Goal: Navigation & Orientation: Understand site structure

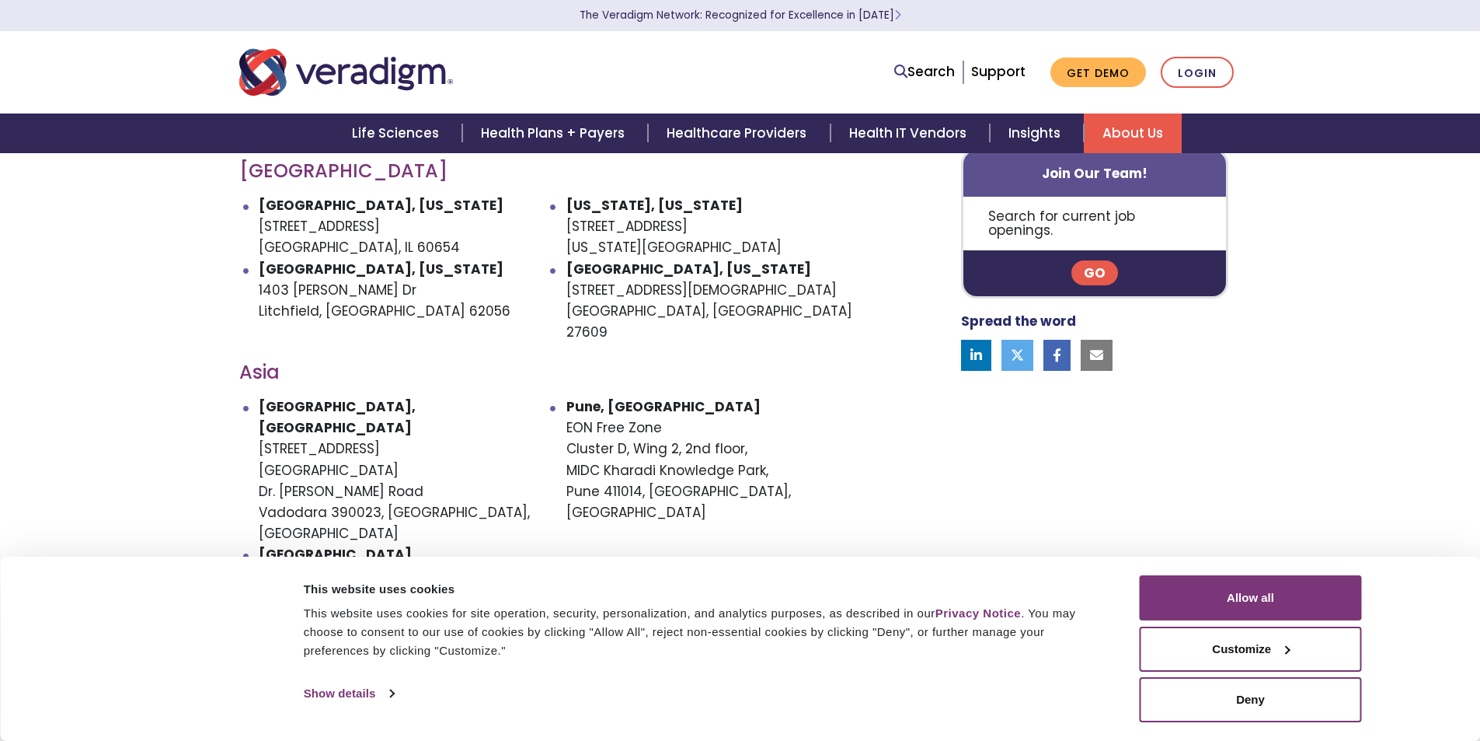
scroll to position [932, 0]
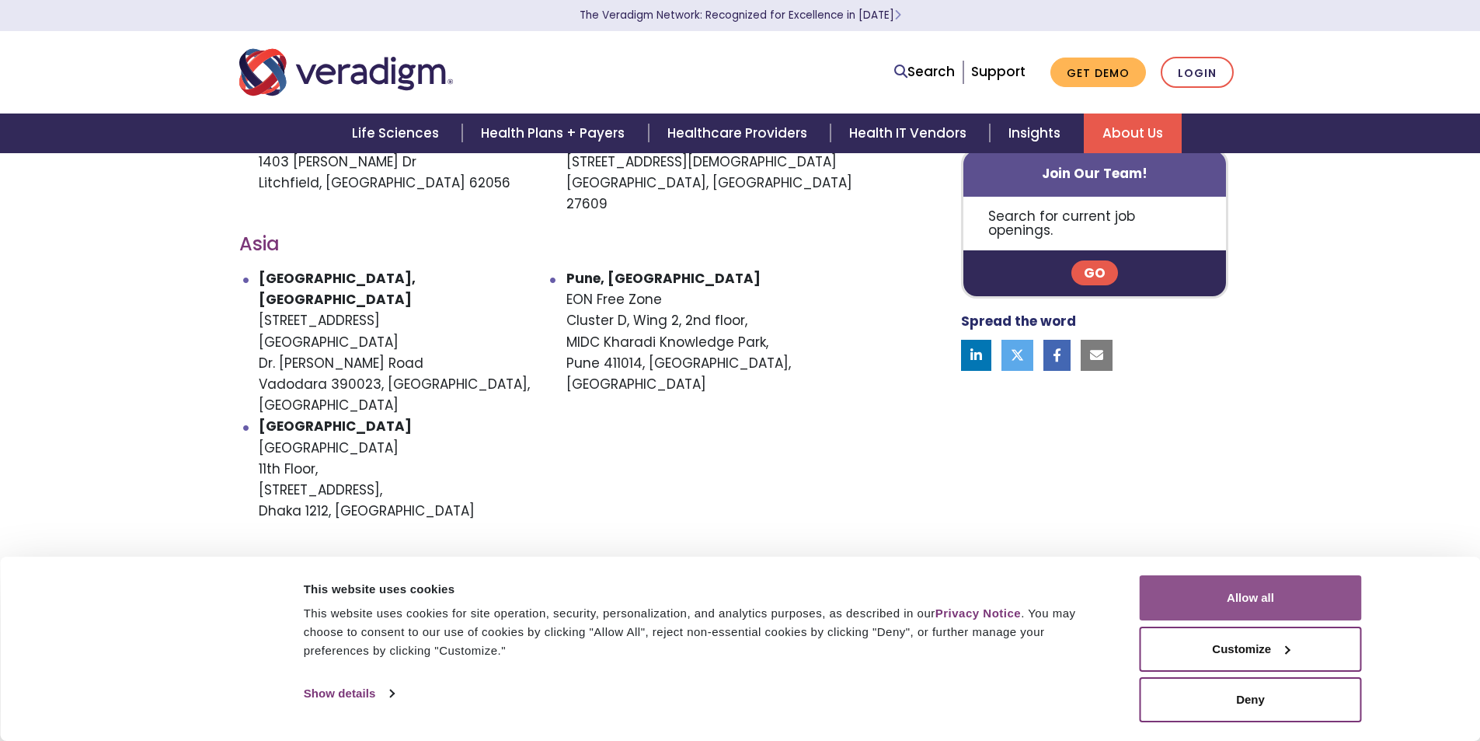
click at [1281, 598] on button "Allow all" at bounding box center [1251, 597] width 222 height 45
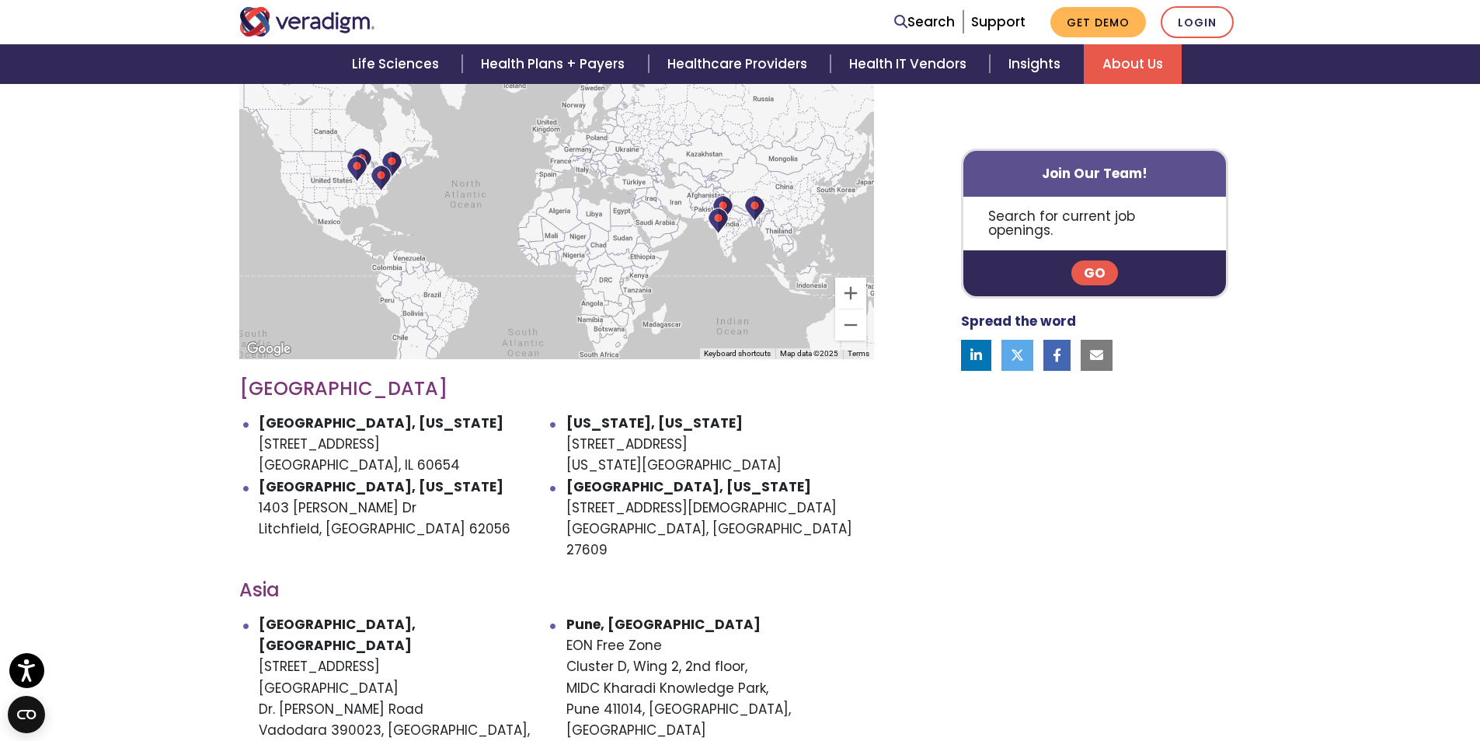
scroll to position [510, 0]
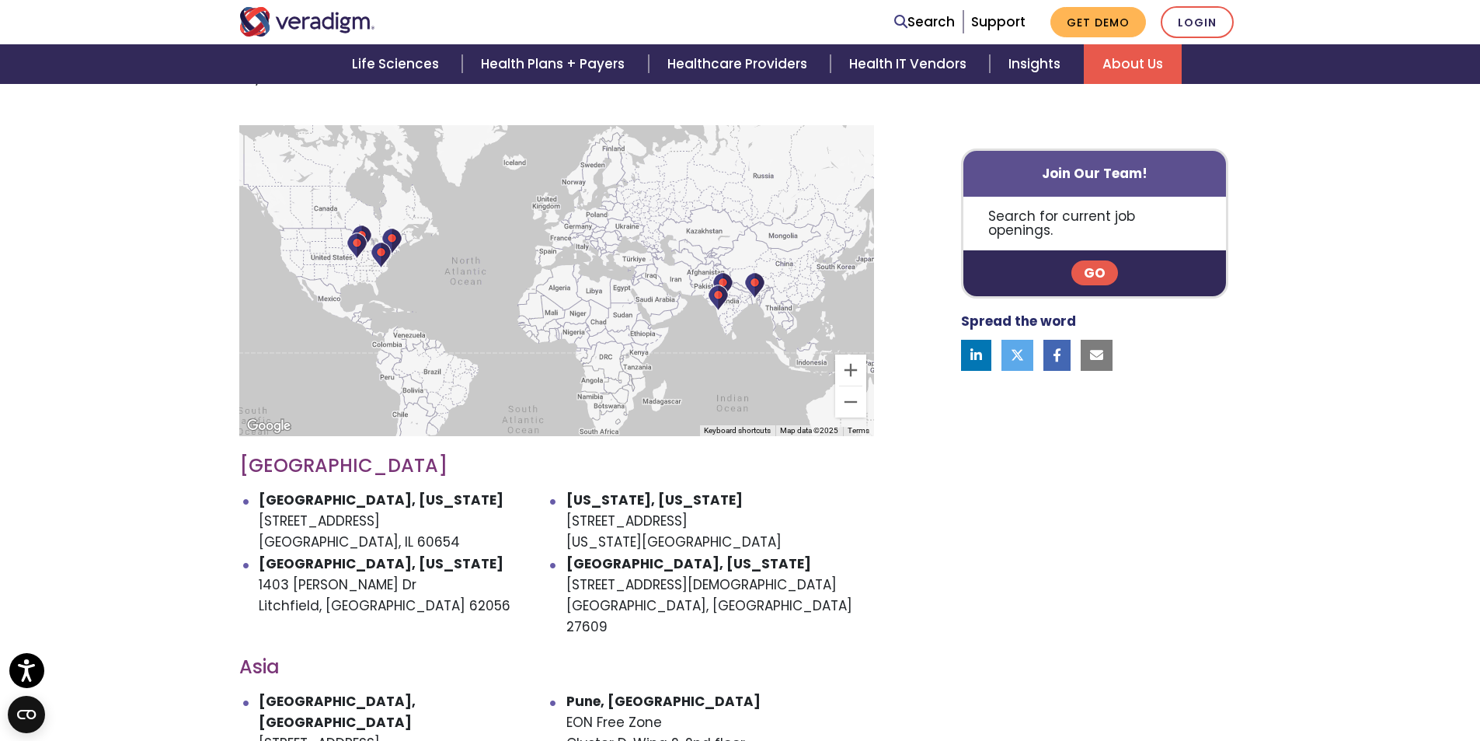
click at [324, 24] on img "Veradigm logo" at bounding box center [307, 22] width 136 height 30
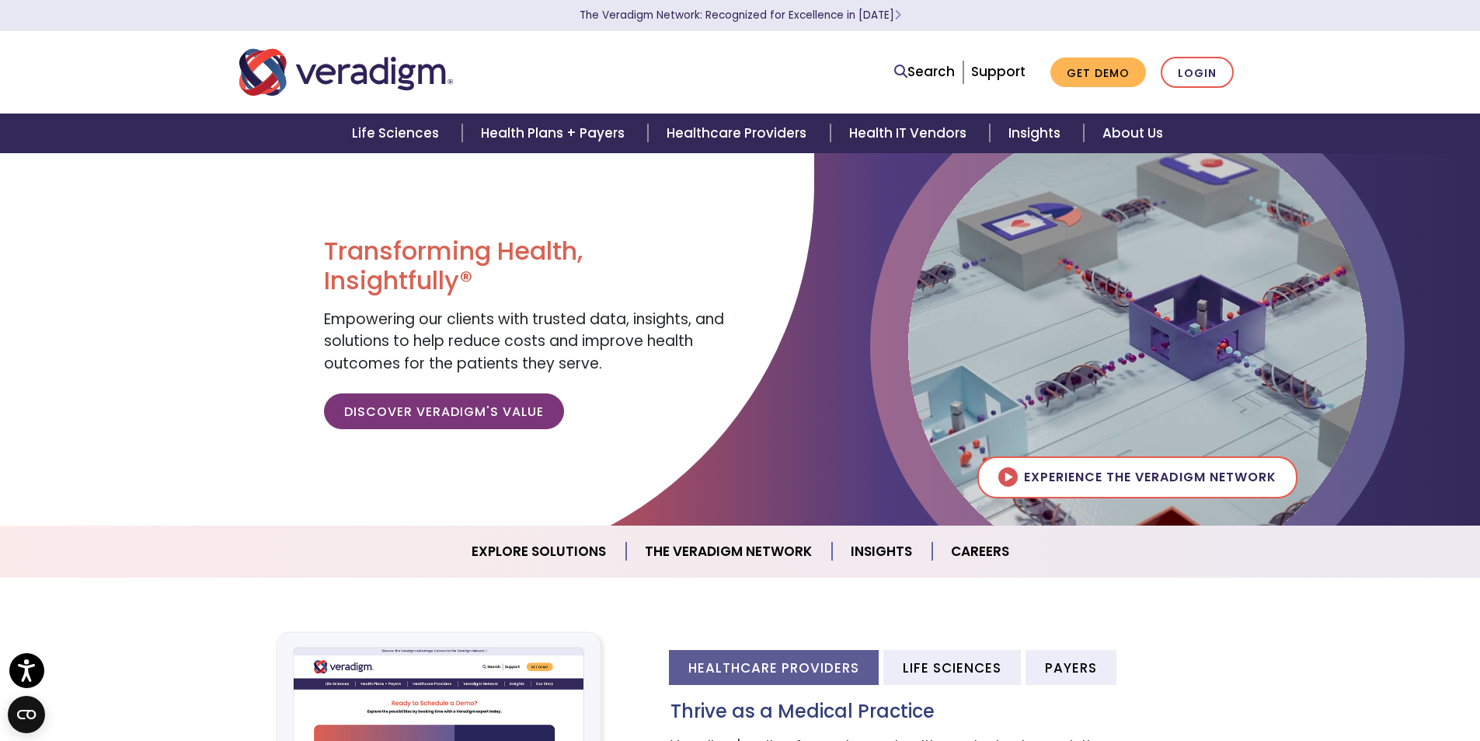
click at [891, 549] on link "Insights" at bounding box center [882, 551] width 100 height 40
click at [705, 130] on link "Healthcare Providers" at bounding box center [739, 133] width 182 height 40
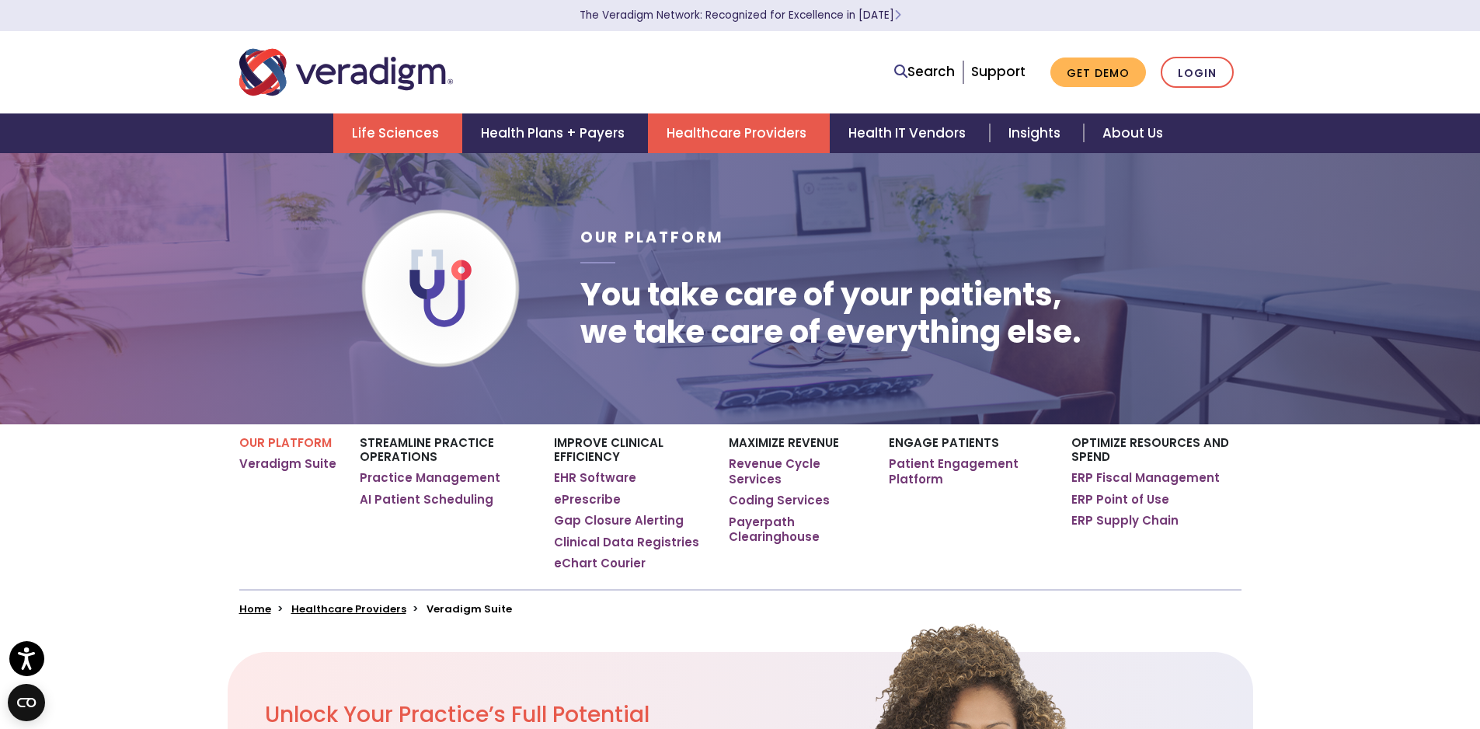
click at [423, 130] on link "Life Sciences" at bounding box center [397, 133] width 129 height 40
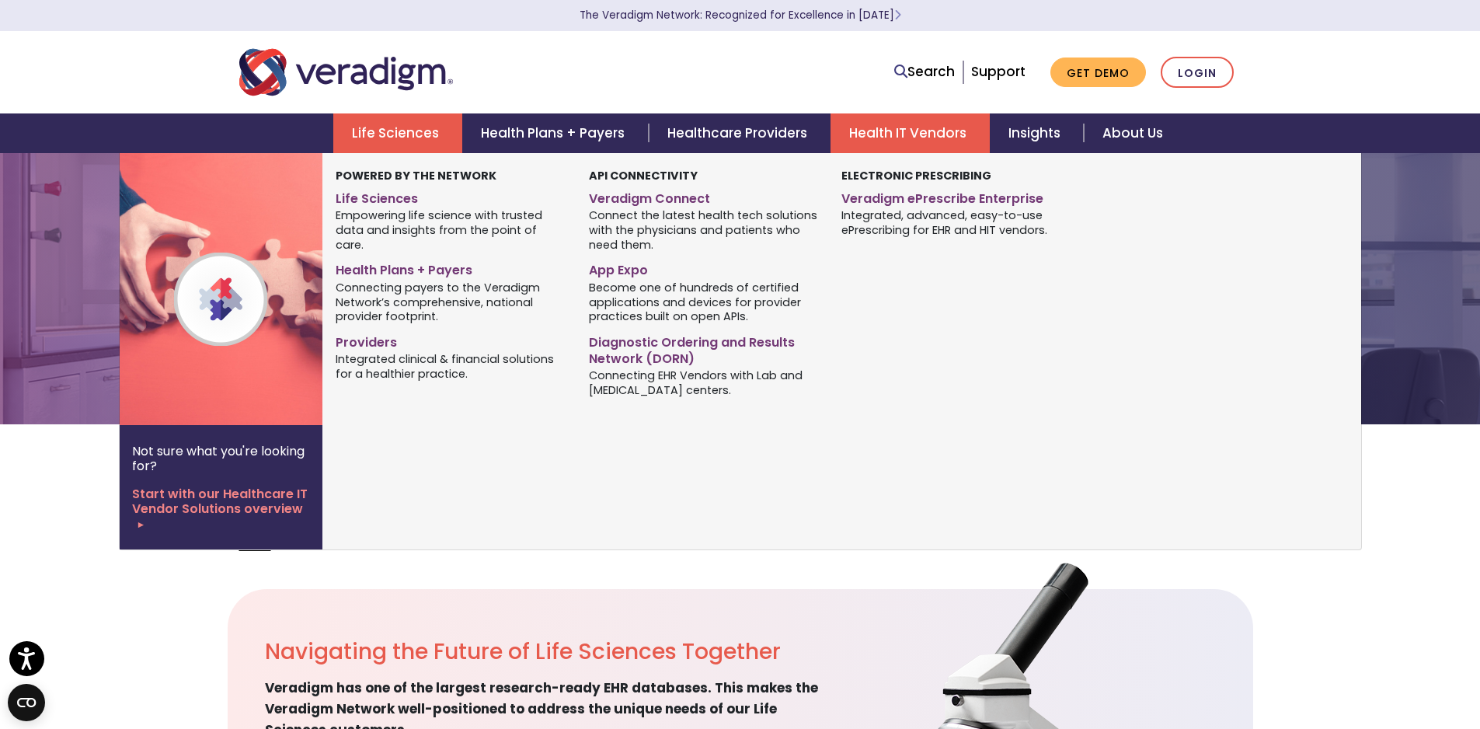
click at [950, 148] on link "Health IT Vendors" at bounding box center [910, 133] width 159 height 40
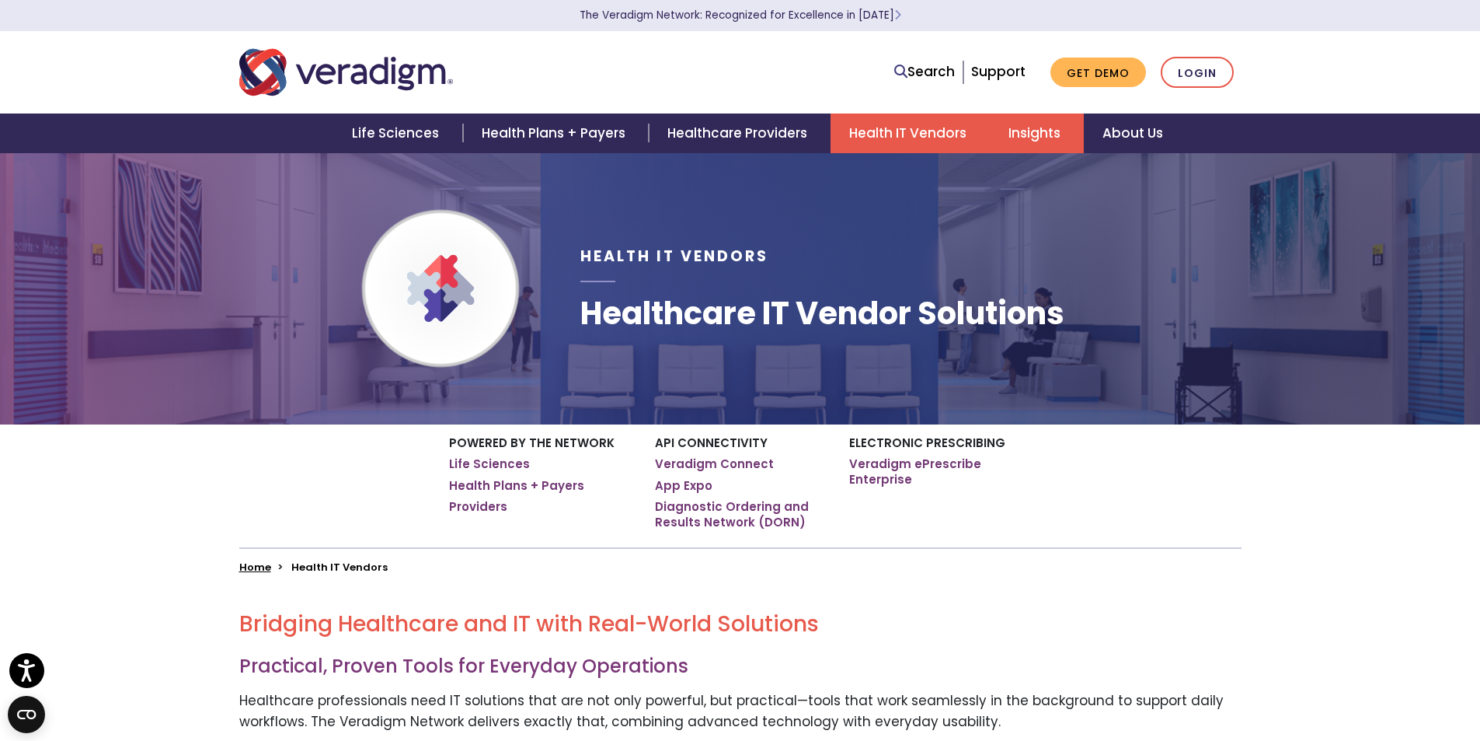
click at [1049, 127] on link "Insights" at bounding box center [1037, 133] width 94 height 40
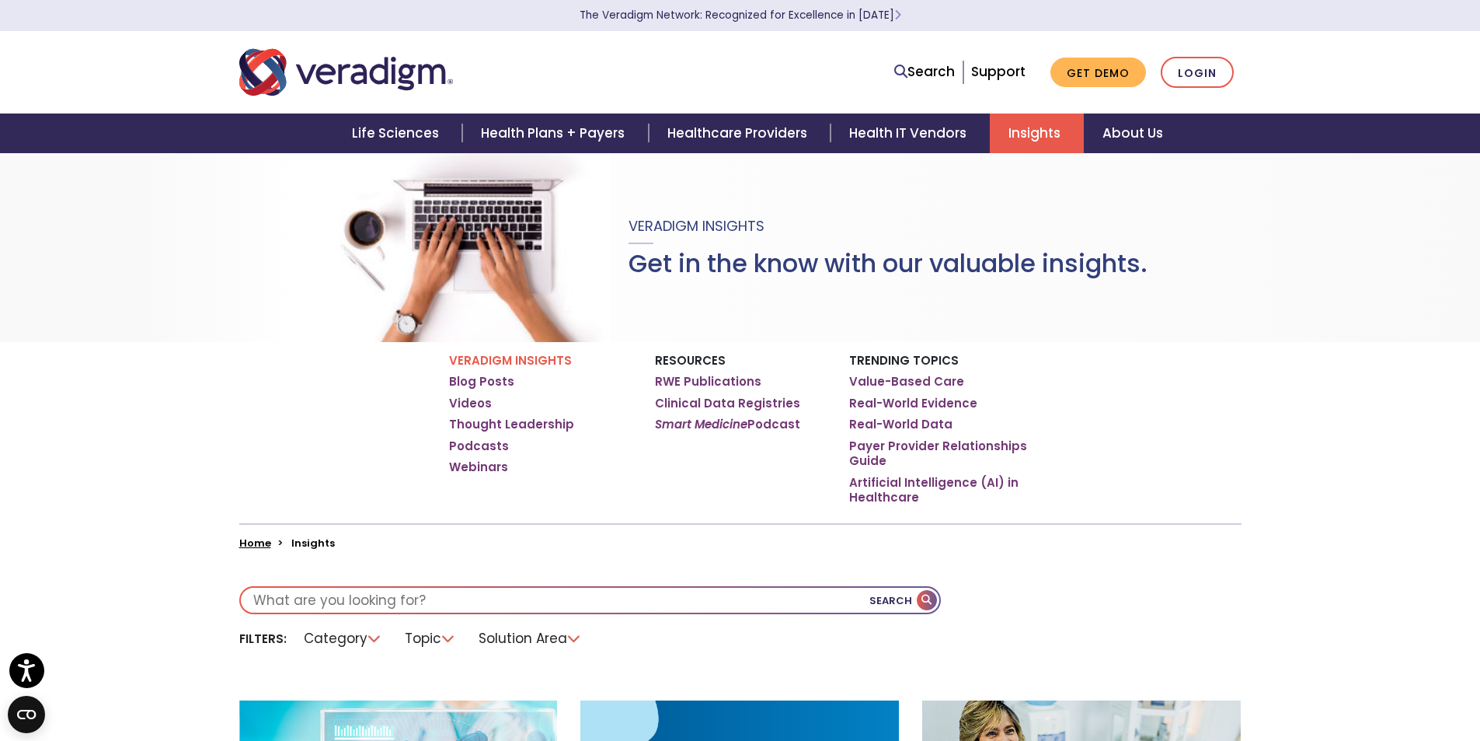
click at [328, 56] on img "Veradigm logo" at bounding box center [346, 72] width 214 height 51
